Goal: Navigation & Orientation: Find specific page/section

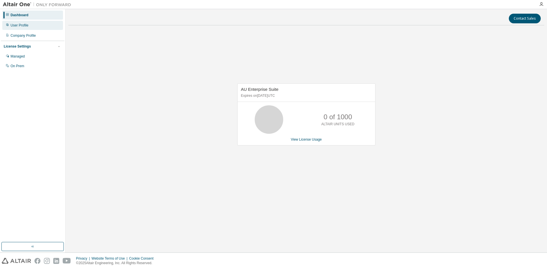
click at [28, 26] on div "User Profile" at bounding box center [32, 25] width 61 height 9
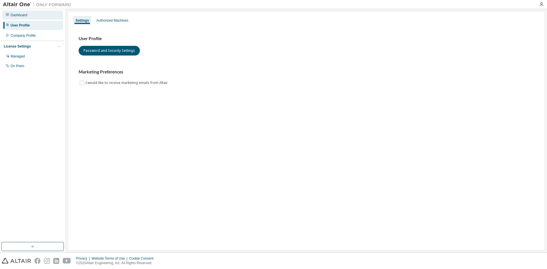
click at [38, 15] on div "Dashboard" at bounding box center [32, 15] width 61 height 9
